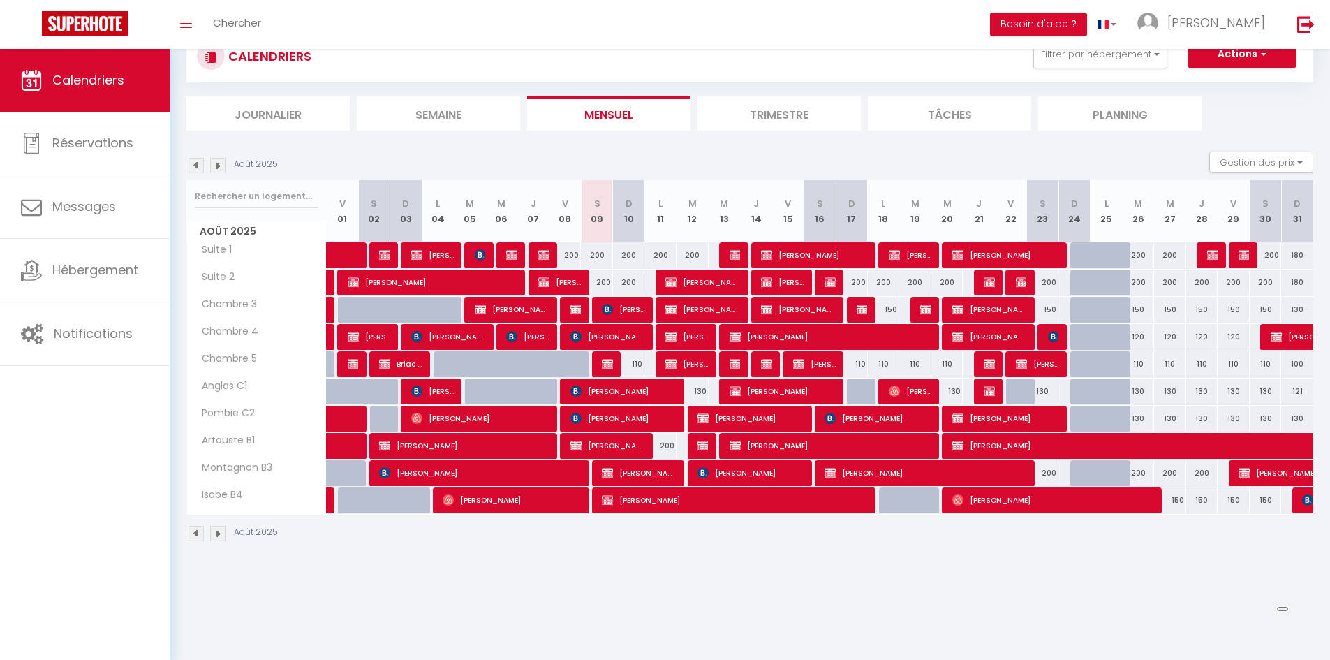
scroll to position [49, 0]
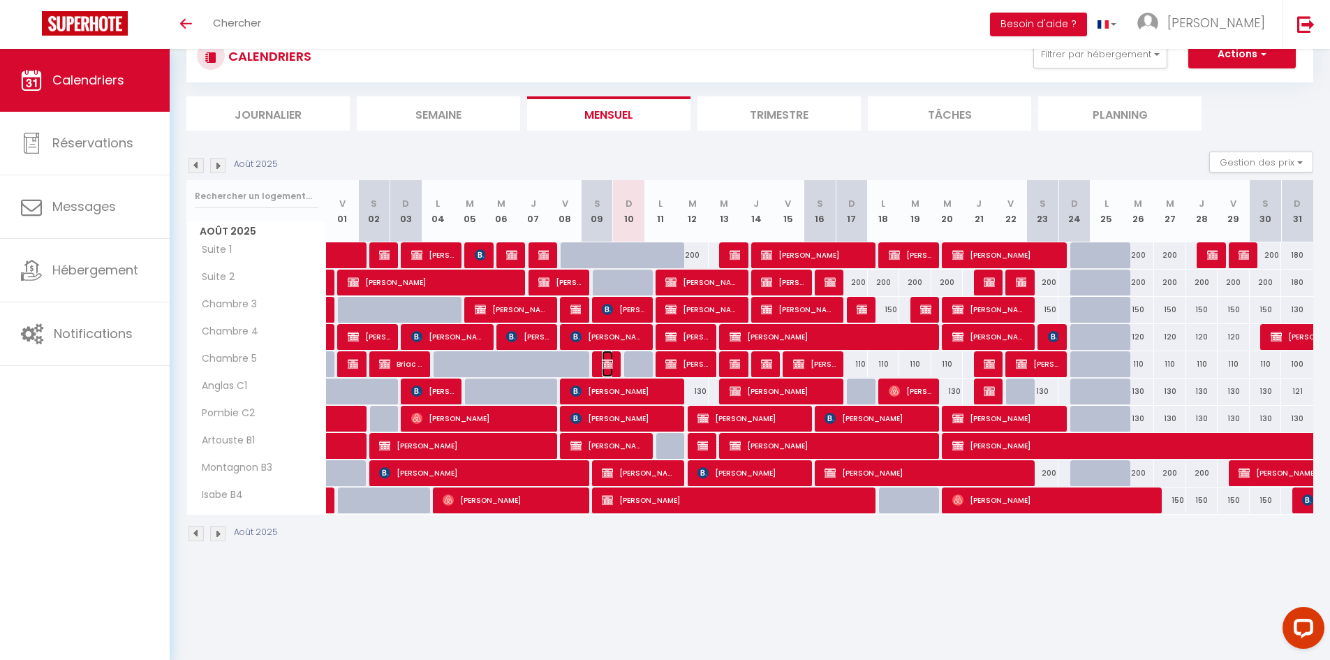
click at [609, 362] on img at bounding box center [607, 363] width 11 height 11
select select "OK"
select select "KO"
select select "1"
select select "0"
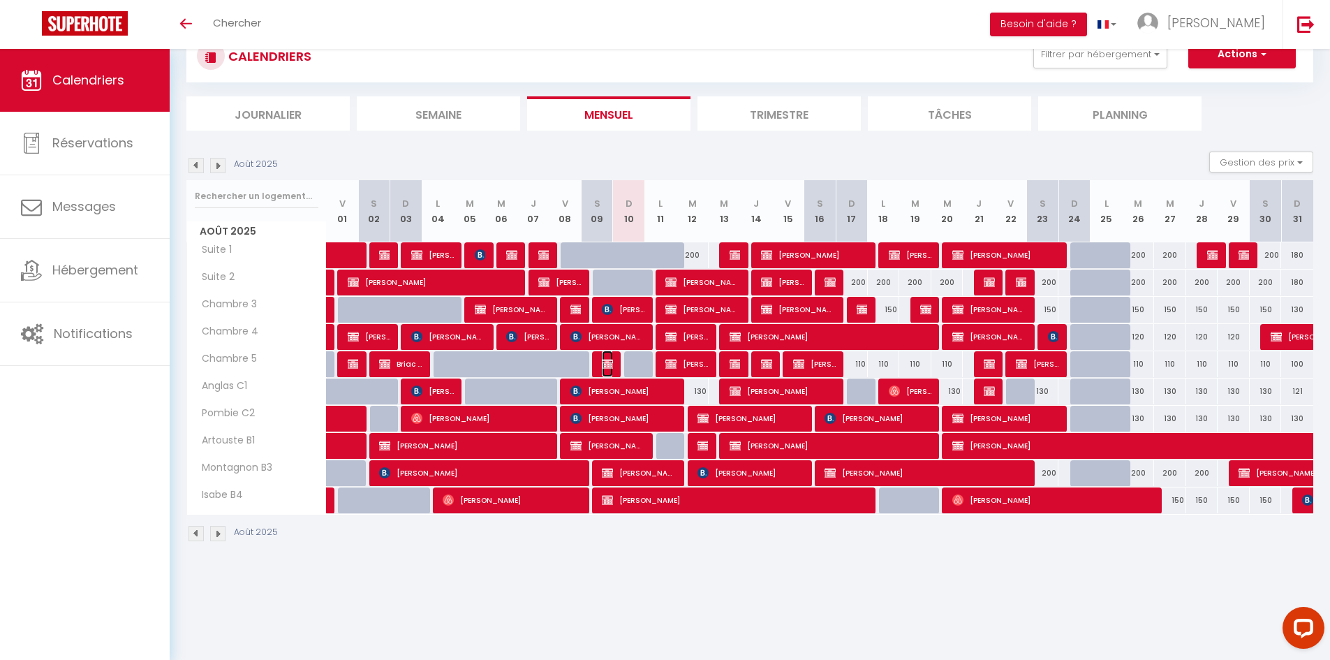
select select "1"
select select
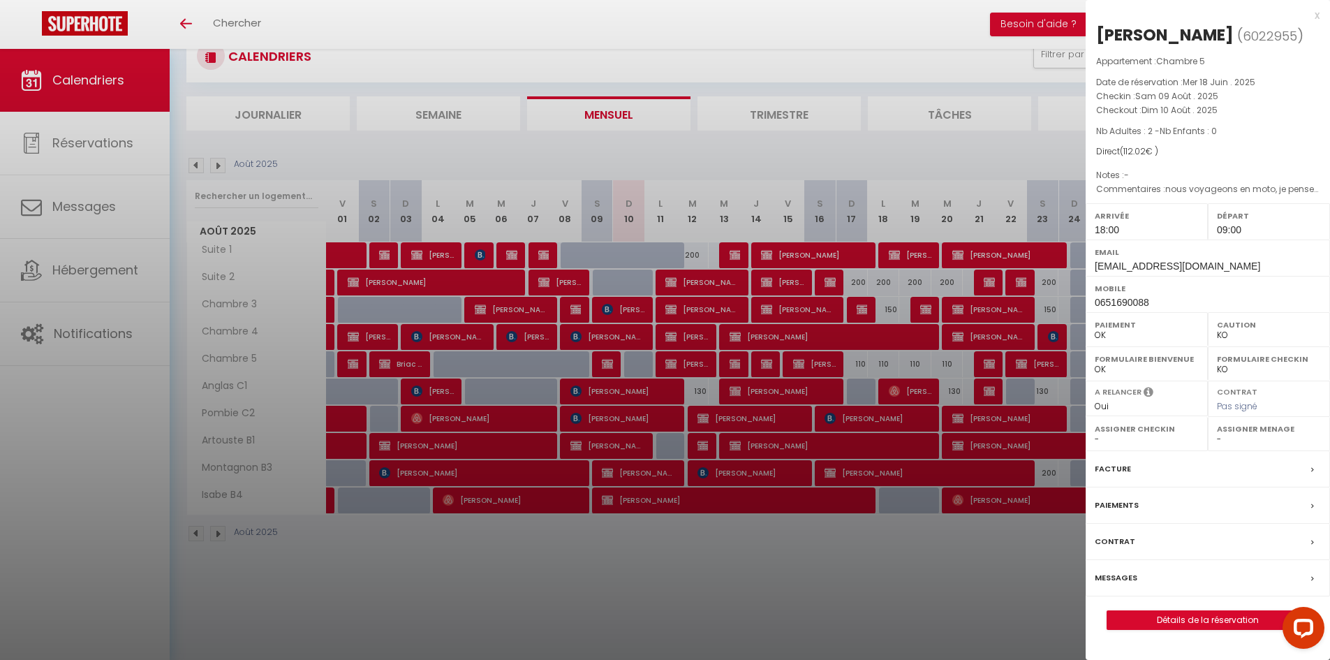
click at [943, 549] on div at bounding box center [665, 330] width 1330 height 660
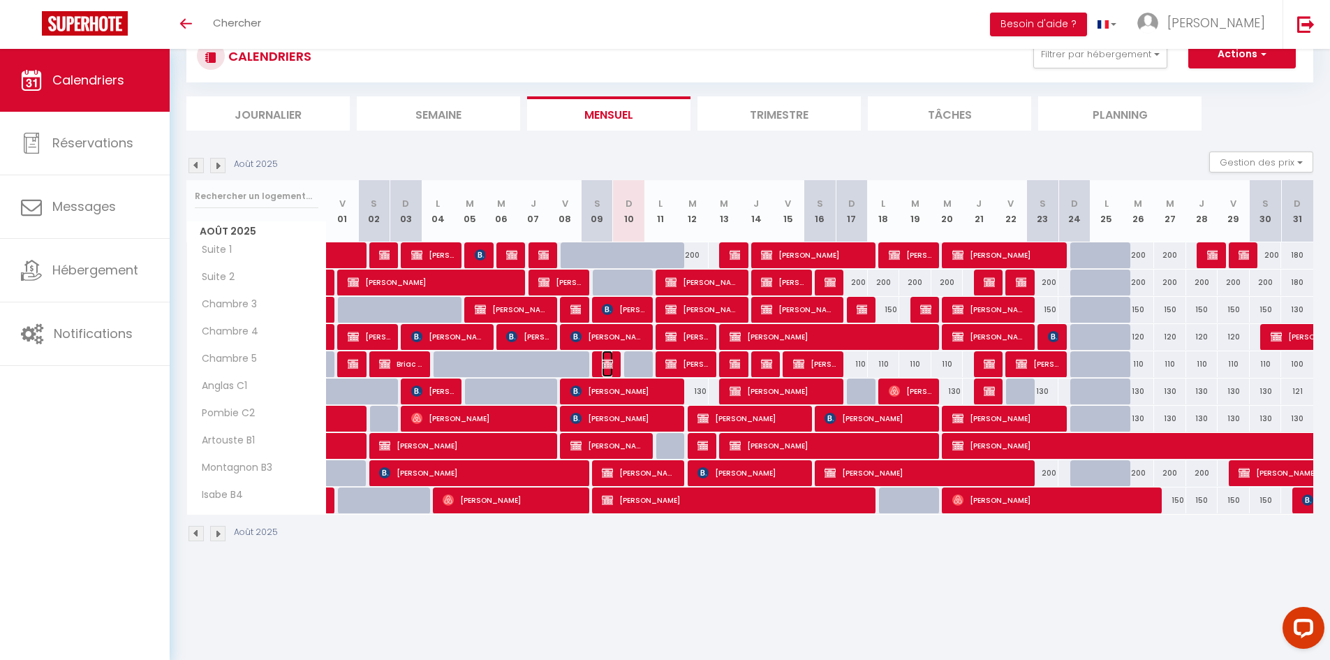
click at [602, 358] on img at bounding box center [607, 363] width 11 height 11
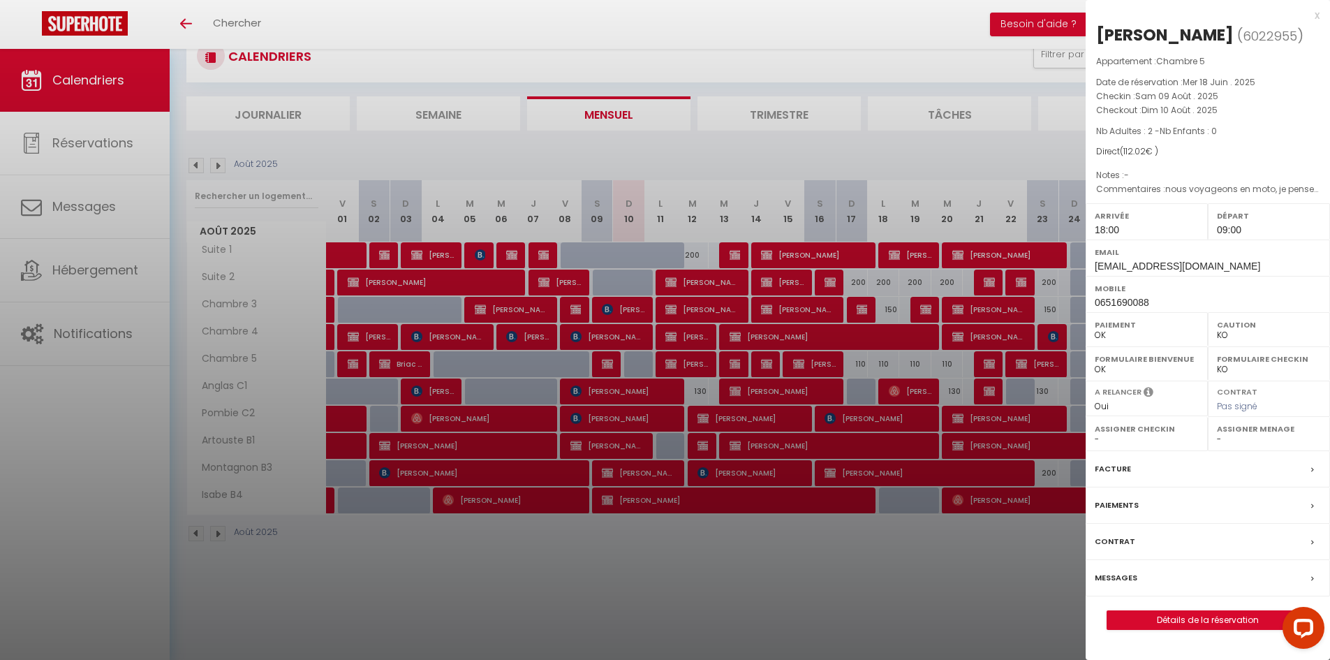
drag, startPoint x: 683, startPoint y: 188, endPoint x: 688, endPoint y: 214, distance: 25.7
click at [683, 189] on div at bounding box center [665, 330] width 1330 height 660
